Goal: Feedback & Contribution: Contribute content

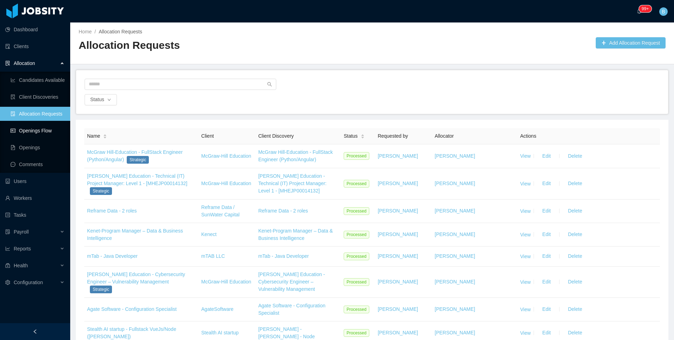
click at [29, 132] on link "Openings Flow" at bounding box center [38, 131] width 54 height 14
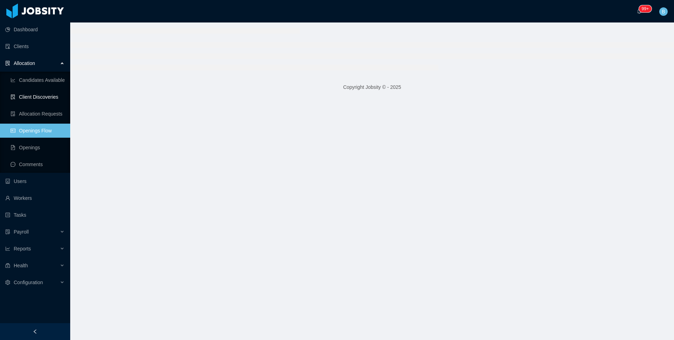
drag, startPoint x: 34, startPoint y: 98, endPoint x: 42, endPoint y: 100, distance: 8.0
click at [34, 98] on link "Client Discoveries" at bounding box center [38, 97] width 54 height 14
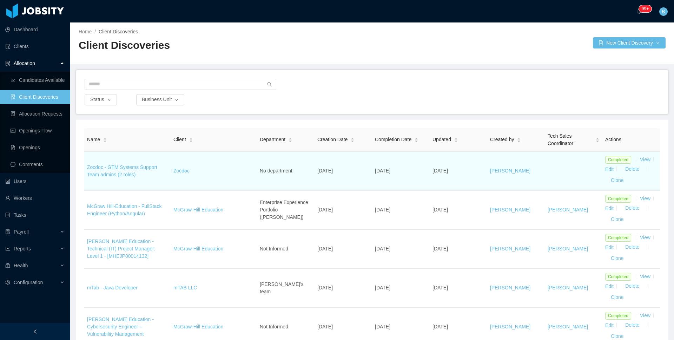
click at [132, 171] on td "Zocdoc - GTM Systems Support Team admins (2 roles)" at bounding box center [127, 171] width 86 height 39
click at [128, 167] on link "Zocdoc - GTM Systems Support Team admins (2 roles)" at bounding box center [122, 170] width 70 height 13
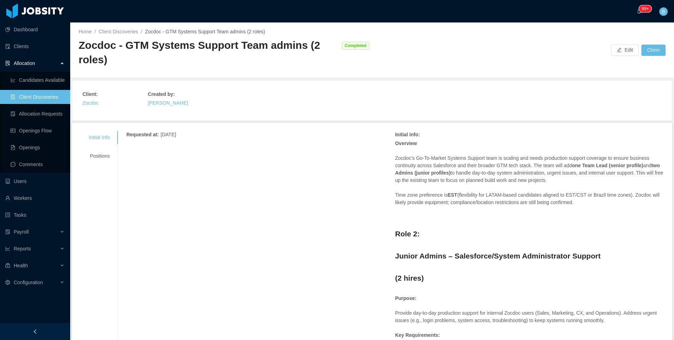
click at [110, 60] on div "Zocdoc - GTM Systems Support Team admins (2 roles)" at bounding box center [209, 52] width 260 height 28
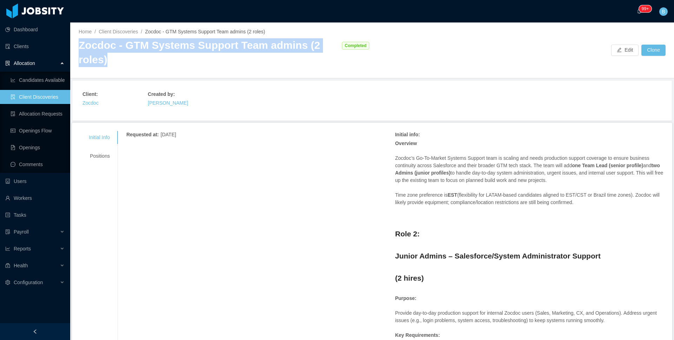
drag, startPoint x: 104, startPoint y: 64, endPoint x: 79, endPoint y: 47, distance: 30.0
click at [79, 47] on div "Zocdoc - GTM Systems Support Team admins (2 roles)" at bounding box center [209, 52] width 260 height 28
copy div "Zocdoc - GTM Systems Support Team admins (2 roles)"
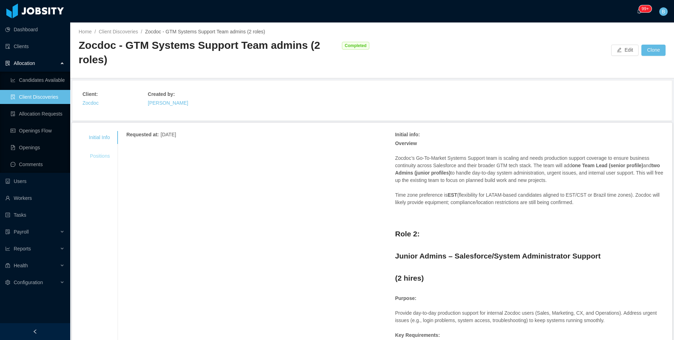
click at [102, 151] on div "Positions" at bounding box center [99, 156] width 38 height 13
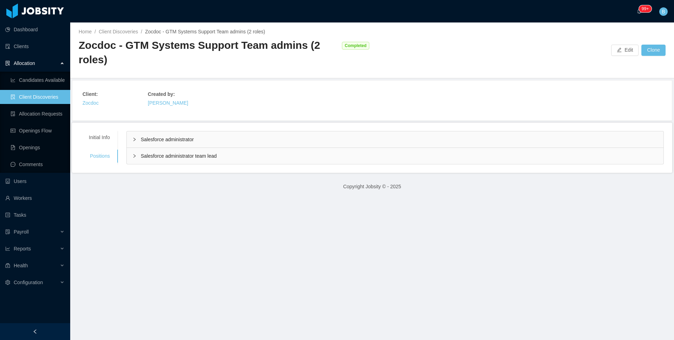
click at [194, 140] on span "Salesforce administrator" at bounding box center [167, 140] width 53 height 6
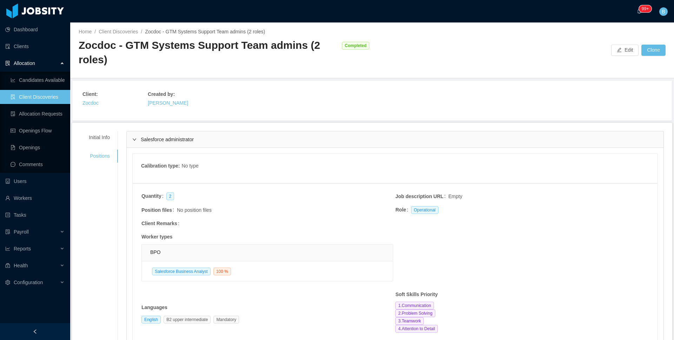
click at [198, 139] on div "Salesforce administrator" at bounding box center [395, 139] width 537 height 16
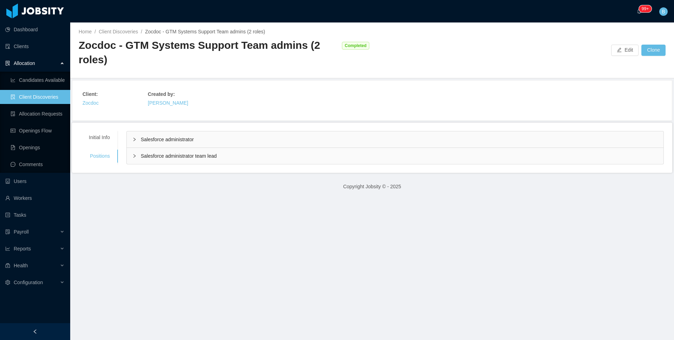
click at [192, 155] on span "Salesforce administrator team lead" at bounding box center [179, 156] width 76 height 6
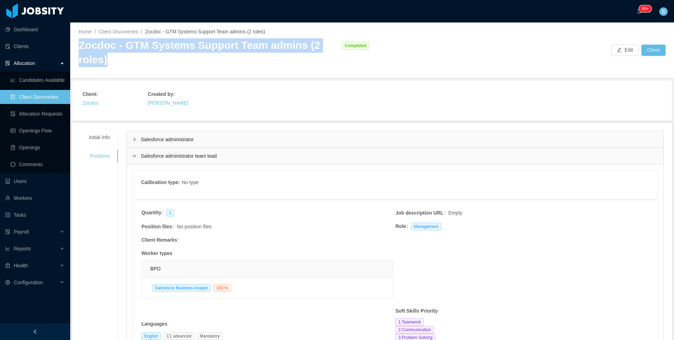
drag, startPoint x: 118, startPoint y: 60, endPoint x: 73, endPoint y: 46, distance: 46.4
click at [73, 46] on div "Home / Client Discoveries / Zocdoc - GTM Systems Support Team admins (2 roles) …" at bounding box center [372, 50] width 604 height 56
copy div "Zocdoc - GTM Systems Support Team admins (2 roles)"
click at [40, 118] on link "Allocation Requests" at bounding box center [38, 114] width 54 height 14
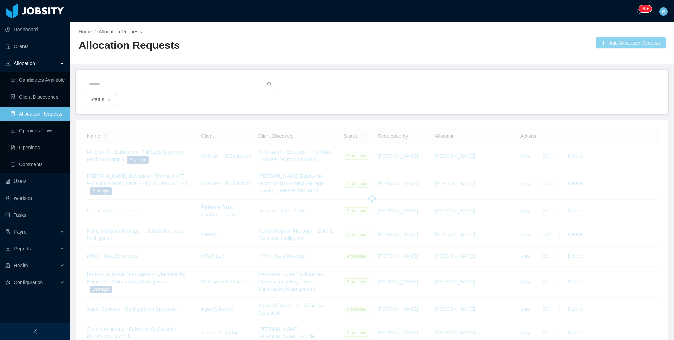
click at [612, 40] on button "Add Allocation Request" at bounding box center [631, 42] width 70 height 11
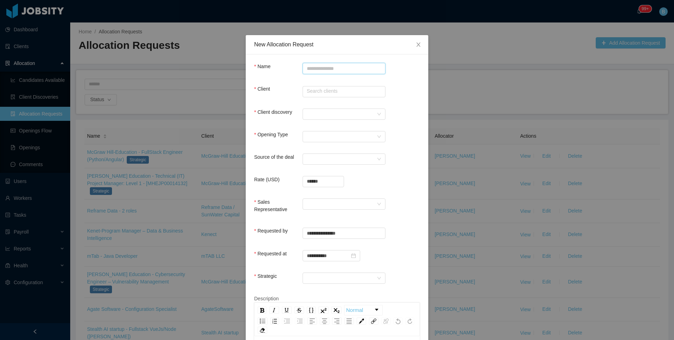
click at [320, 67] on input "Name" at bounding box center [344, 68] width 83 height 11
paste input "**********"
type input "**********"
click at [320, 93] on input "text" at bounding box center [344, 91] width 83 height 11
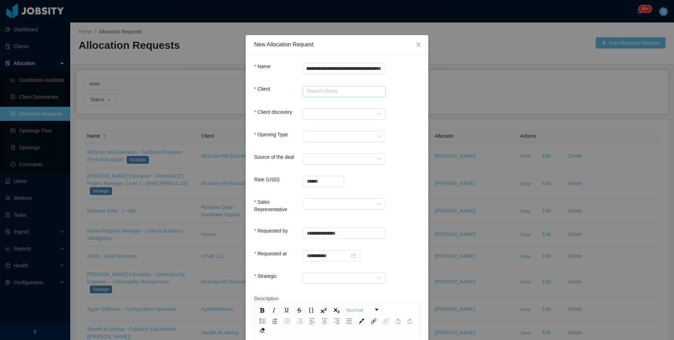
scroll to position [0, 0]
click at [324, 104] on li "Zocdoc" at bounding box center [341, 104] width 83 height 11
type input "******"
click at [322, 113] on div at bounding box center [342, 114] width 70 height 11
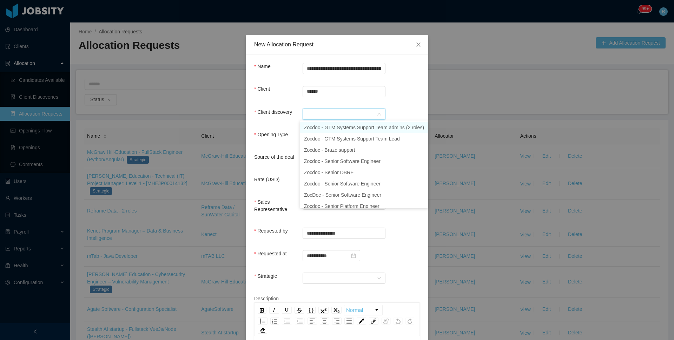
click at [325, 128] on li "Zocdoc - GTM Systems Support Team admins (2 roles)" at bounding box center [364, 127] width 129 height 11
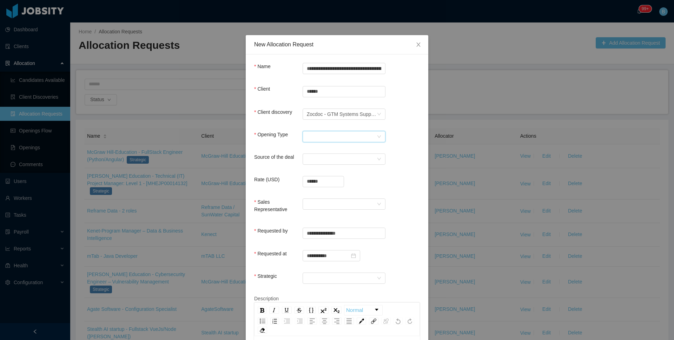
click at [324, 133] on div "Select Opening Type" at bounding box center [342, 136] width 70 height 11
click at [319, 160] on li "Upsale" at bounding box center [341, 161] width 83 height 11
click at [319, 160] on div "Select a Source" at bounding box center [342, 159] width 70 height 11
click at [318, 172] on li "CSM" at bounding box center [341, 172] width 83 height 11
click at [324, 181] on input "******" at bounding box center [323, 181] width 41 height 11
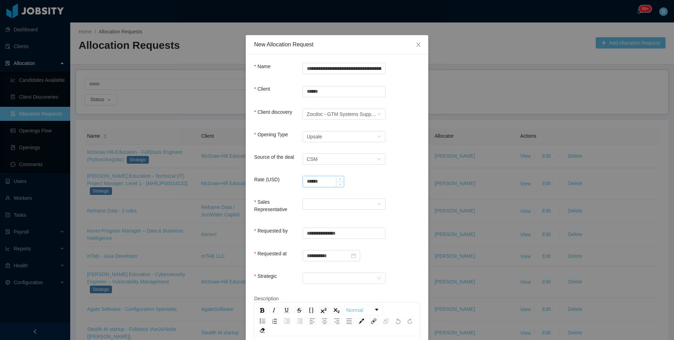
click at [324, 181] on input "******" at bounding box center [323, 181] width 41 height 11
type input "**********"
click at [303, 210] on div "Sales Representative" at bounding box center [337, 208] width 166 height 20
click at [307, 208] on div at bounding box center [342, 204] width 70 height 11
drag, startPoint x: 307, startPoint y: 218, endPoint x: 326, endPoint y: 263, distance: 48.3
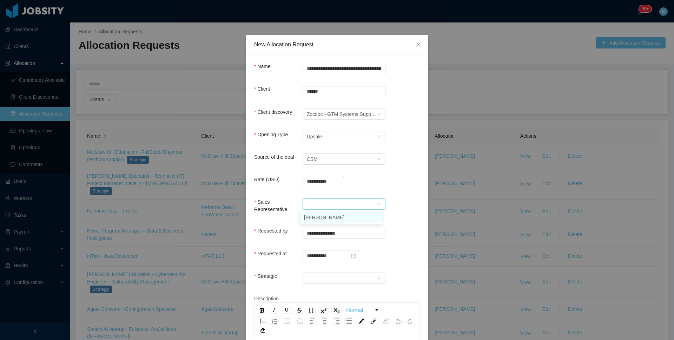
click at [307, 218] on li "[PERSON_NAME]" at bounding box center [341, 217] width 83 height 11
click at [313, 283] on div at bounding box center [344, 278] width 83 height 11
click at [317, 300] on li "No" at bounding box center [341, 302] width 83 height 11
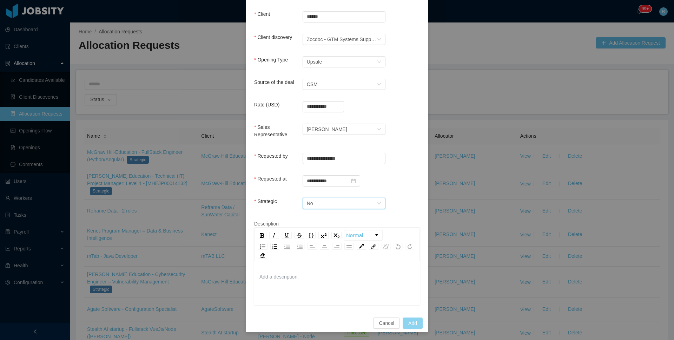
click at [406, 320] on button "Add" at bounding box center [413, 323] width 20 height 11
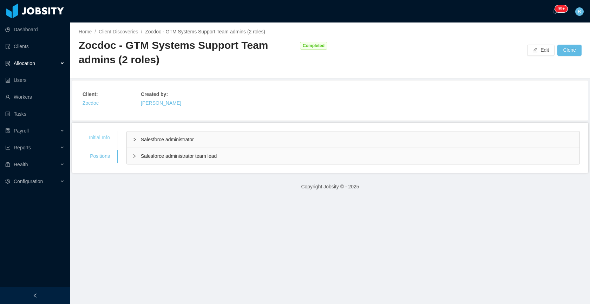
click at [94, 137] on div "Initial Info" at bounding box center [99, 137] width 38 height 13
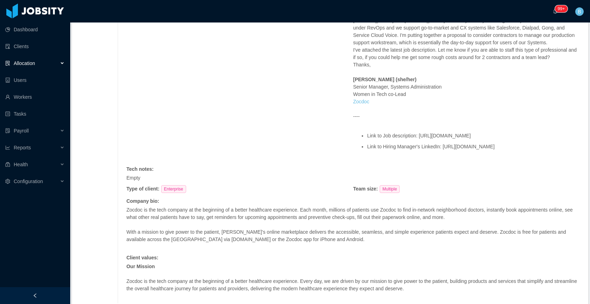
scroll to position [700, 0]
drag, startPoint x: 573, startPoint y: 158, endPoint x: 360, endPoint y: 159, distance: 213.2
click at [360, 156] on ul "Link to Job description: [URL][DOMAIN_NAME] Link to Hiring Manager's LinkedIn: …" at bounding box center [466, 142] width 227 height 27
copy li "[URL][DOMAIN_NAME]"
click at [530, 121] on p "----" at bounding box center [466, 117] width 227 height 7
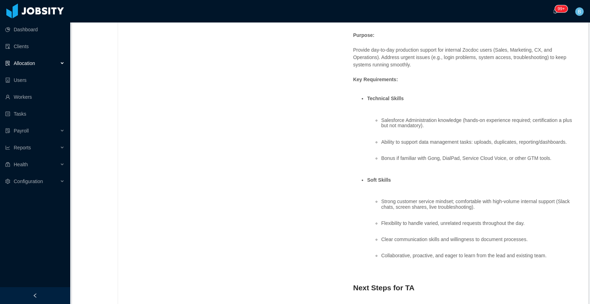
scroll to position [278, 0]
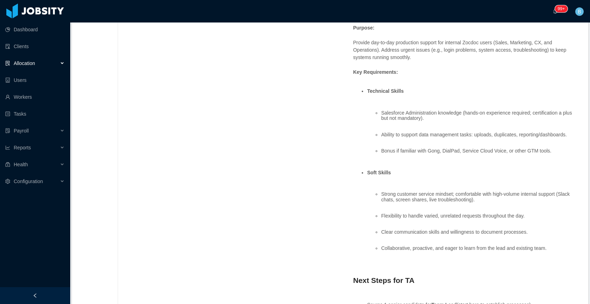
drag, startPoint x: 213, startPoint y: 107, endPoint x: 158, endPoint y: 72, distance: 65.3
click at [212, 107] on div "Requested at : [DATE] Initial info : Overview Zocdoc’s Go-To-Market Systems Sup…" at bounding box center [352, 289] width 453 height 873
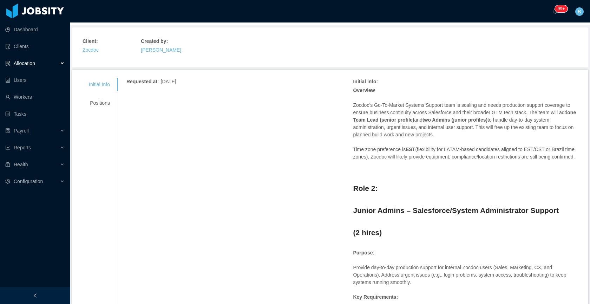
scroll to position [0, 0]
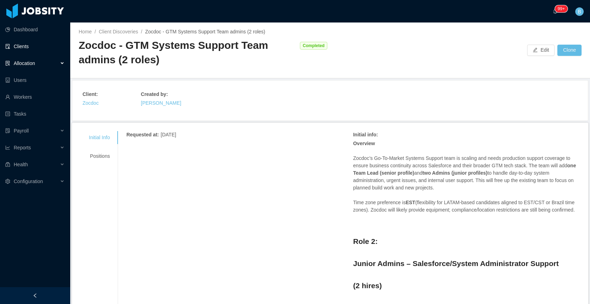
click at [12, 45] on link "Clients" at bounding box center [34, 46] width 59 height 14
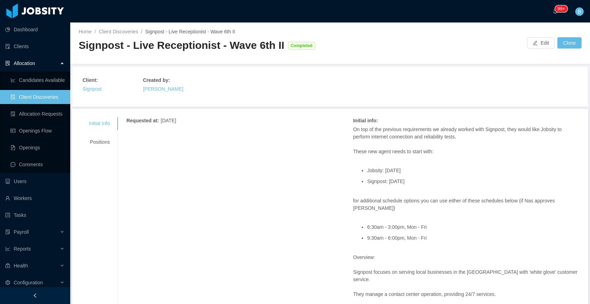
scroll to position [4, 0]
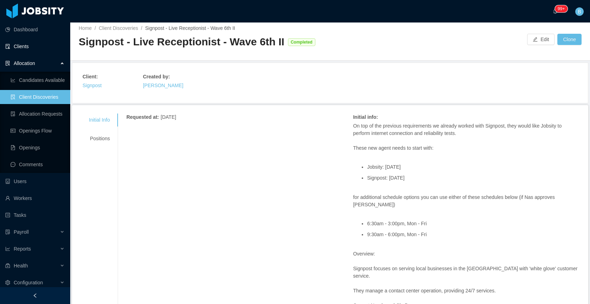
click at [29, 45] on link "Clients" at bounding box center [34, 46] width 59 height 14
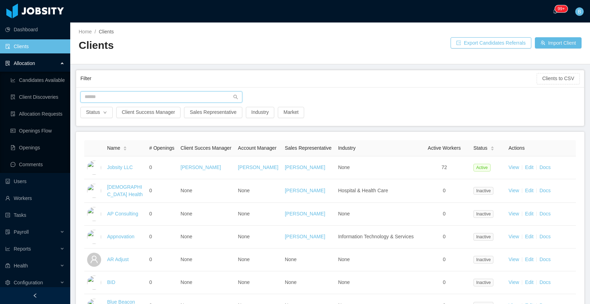
click at [164, 96] on input "text" at bounding box center [161, 96] width 162 height 11
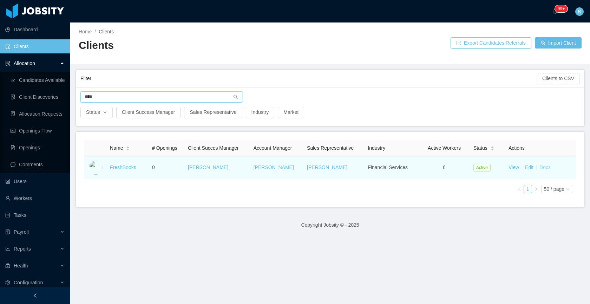
type input "****"
click at [540, 167] on link "Docs" at bounding box center [545, 167] width 11 height 6
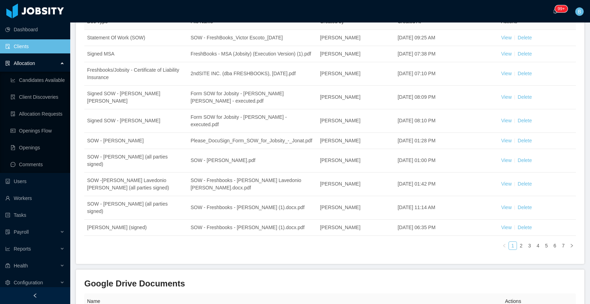
scroll to position [106, 0]
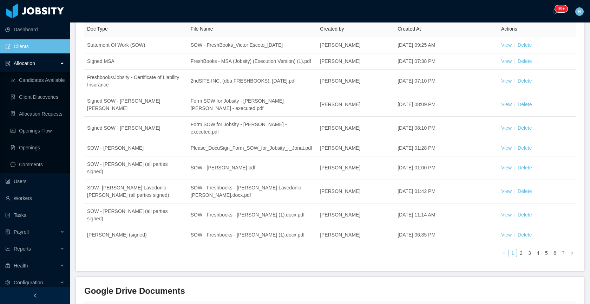
click at [560, 254] on link "7" at bounding box center [564, 253] width 8 height 8
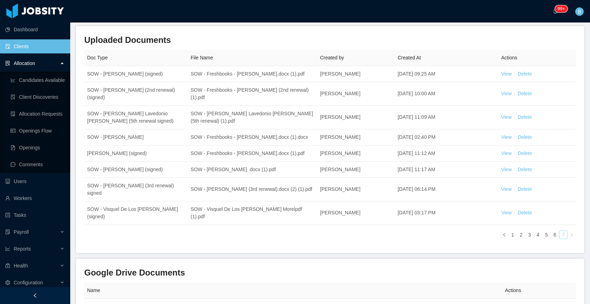
scroll to position [75, 0]
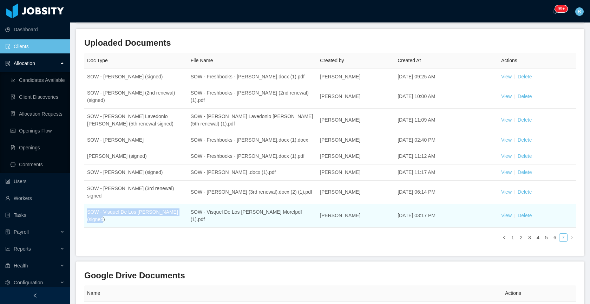
drag, startPoint x: 102, startPoint y: 217, endPoint x: 88, endPoint y: 211, distance: 15.1
click at [88, 211] on td "SOW - Visquel De Los Santos Morel (signed)" at bounding box center [136, 216] width 104 height 24
copy td "SOW - Visquel De Los Santos Morel (signed)"
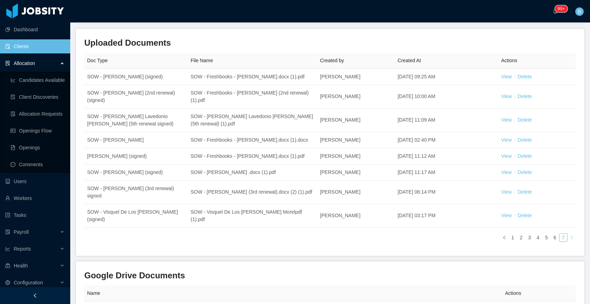
click at [580, 99] on main "Home / Clients / FreshBooks / Documents / Documents Visit Client Folder Generat…" at bounding box center [330, 88] width 520 height 281
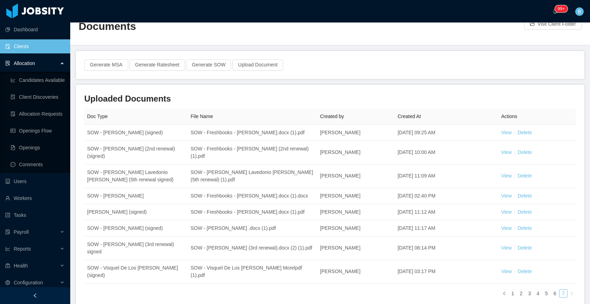
scroll to position [17, 0]
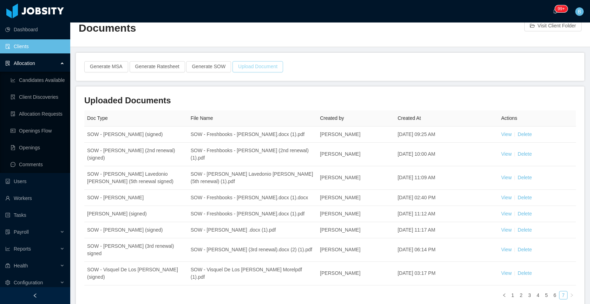
click at [250, 62] on button "Upload Document" at bounding box center [258, 66] width 51 height 11
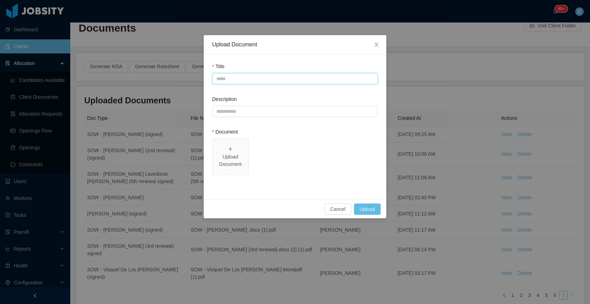
click at [253, 82] on input "Title" at bounding box center [295, 78] width 166 height 11
paste input "**********"
type input "**********"
paste input "**********"
drag, startPoint x: 252, startPoint y: 112, endPoint x: 249, endPoint y: 118, distance: 6.8
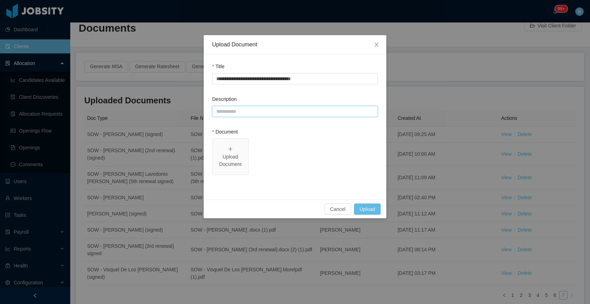
click at [252, 113] on input "Description" at bounding box center [295, 111] width 166 height 11
type input "**********"
click at [231, 166] on div "Upload Document" at bounding box center [230, 160] width 30 height 15
click at [364, 207] on button "Upload" at bounding box center [367, 208] width 27 height 11
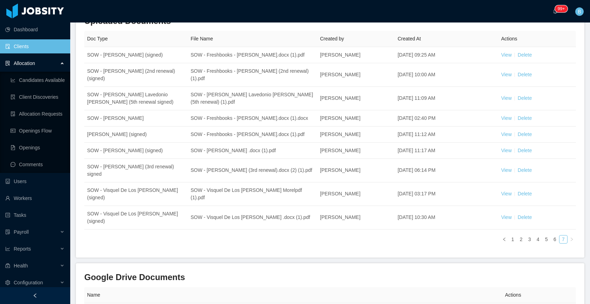
scroll to position [98, 0]
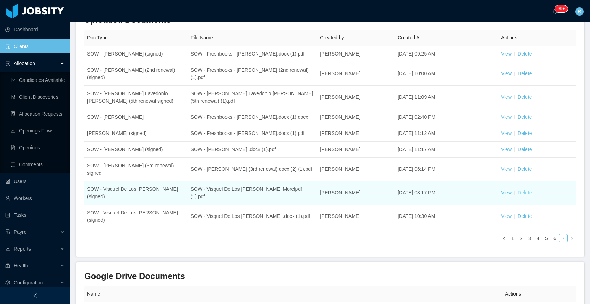
click at [523, 191] on link "Delete" at bounding box center [525, 193] width 14 height 6
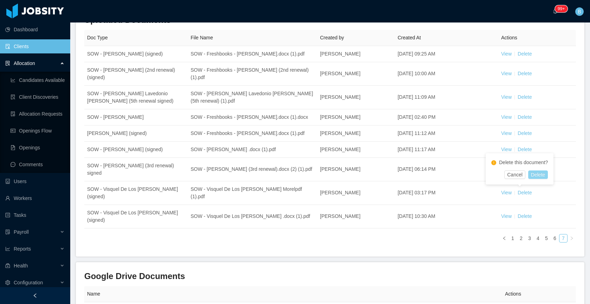
click at [540, 174] on button "Delete" at bounding box center [538, 174] width 20 height 8
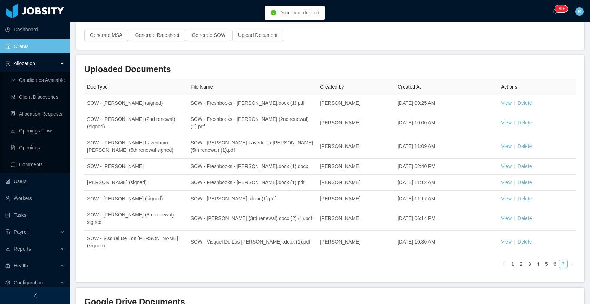
scroll to position [48, 0]
click at [380, 266] on div "Doc Type File Name Created by Created At Actions SOW - Luis Capellan (signed) S…" at bounding box center [330, 177] width 492 height 195
click at [485, 48] on div "Generate MSA Generate Ratesheet Generate SOW Upload Document" at bounding box center [330, 36] width 509 height 28
drag, startPoint x: 27, startPoint y: 45, endPoint x: 31, endPoint y: 42, distance: 4.8
click at [28, 45] on link "Clients" at bounding box center [34, 46] width 59 height 14
